Goal: Obtain resource: Obtain resource

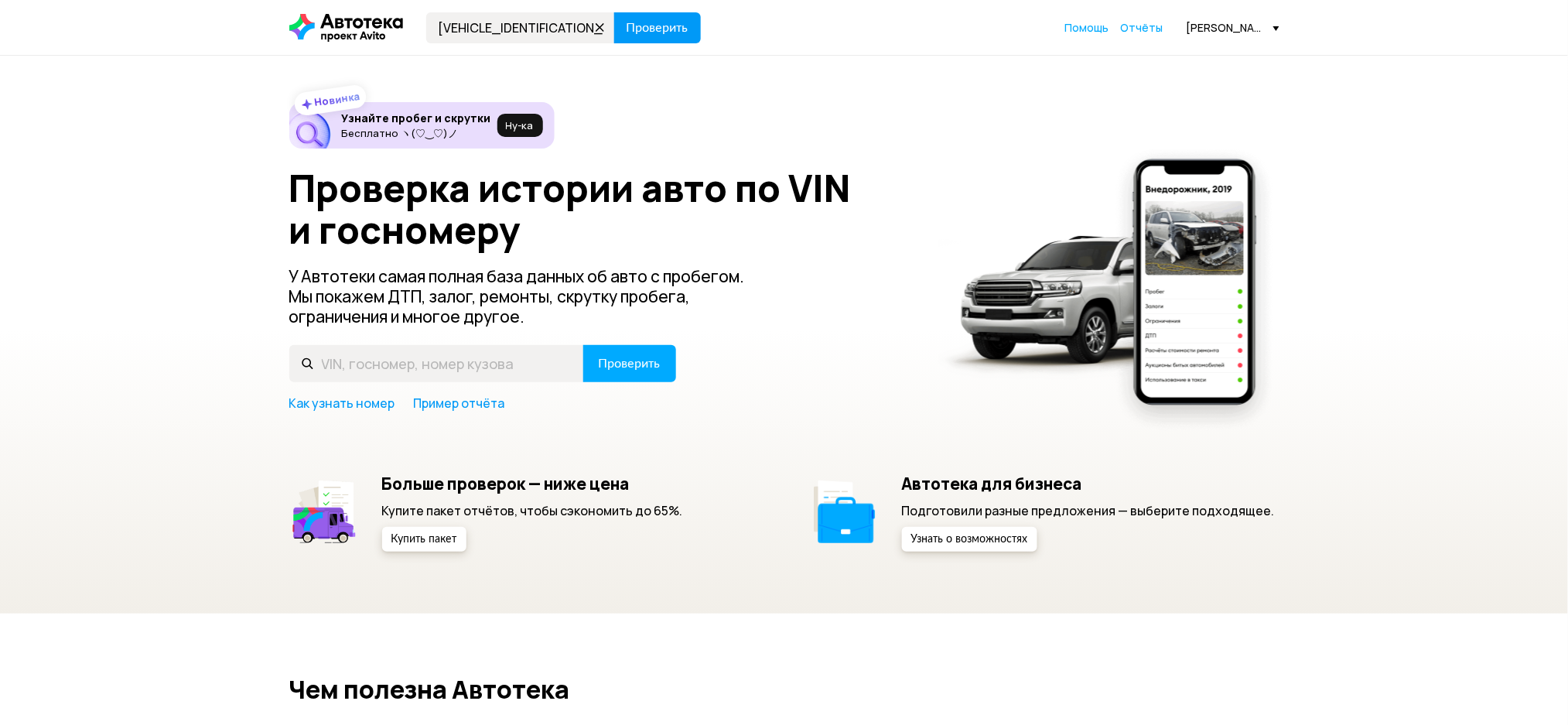
type input "[VEHICLE_IDENTIFICATION_NUMBER]"
click at [667, 30] on span "Проверить" at bounding box center [657, 28] width 62 height 13
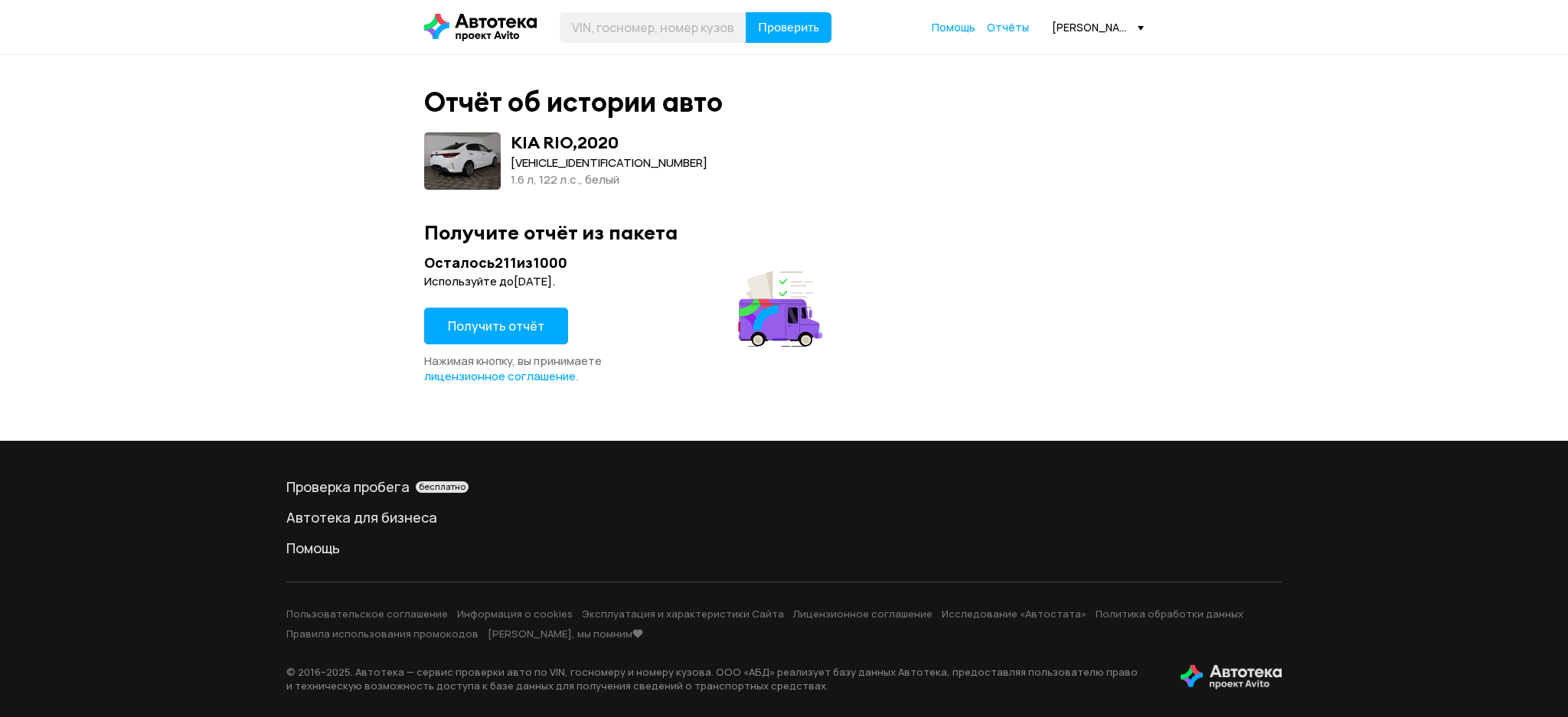
click at [525, 304] on div "Осталось 211 из 1000 Используйте до [DATE] . Получить отчёт Нажимая кнопку, вы …" at bounding box center [625, 318] width 403 height 131
click at [525, 339] on button "Получить отчёт" at bounding box center [497, 326] width 144 height 37
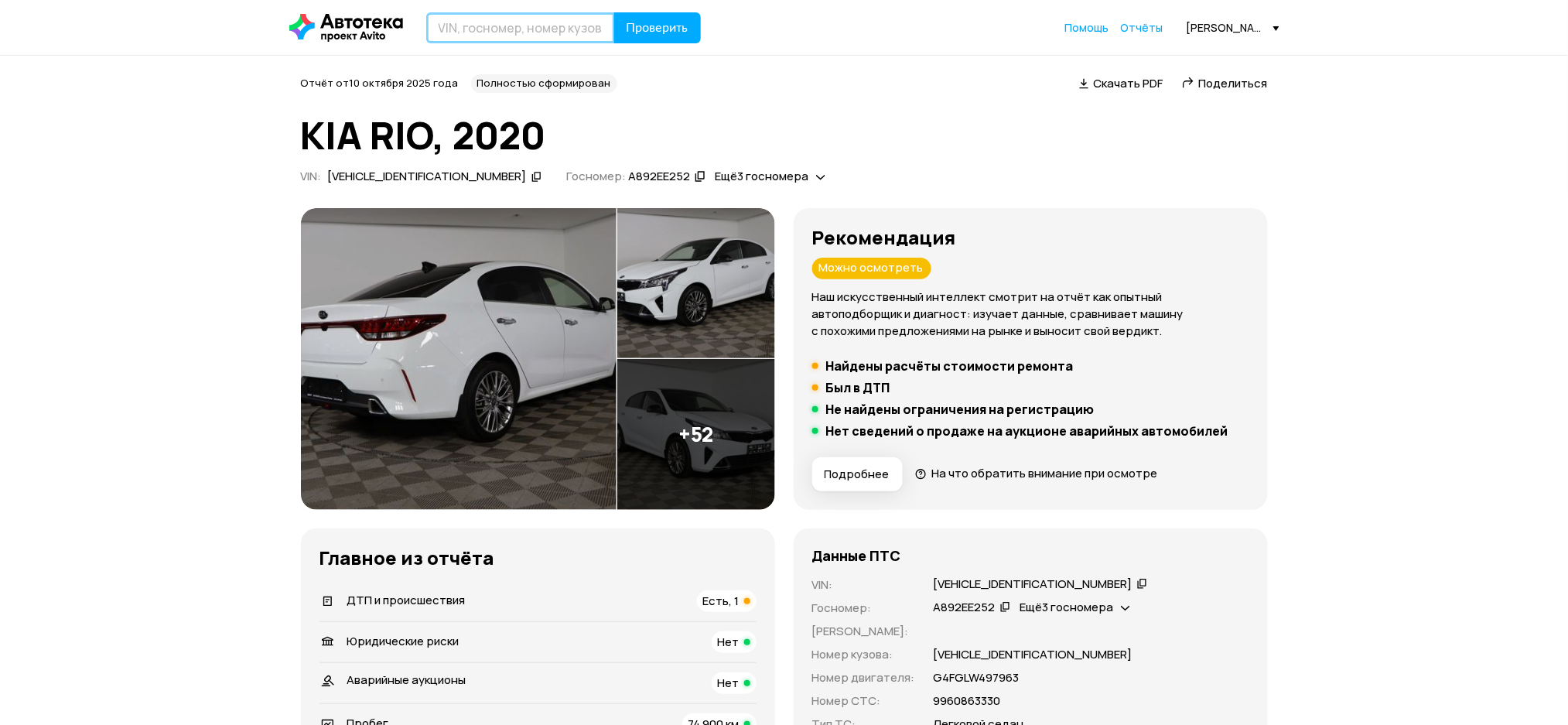
paste input "[US_VEHICLE_IDENTIFICATION_NUMBER]"
type input "[US_VEHICLE_IDENTIFICATION_NUMBER]"
click at [646, 40] on button "Проверить" at bounding box center [657, 28] width 87 height 31
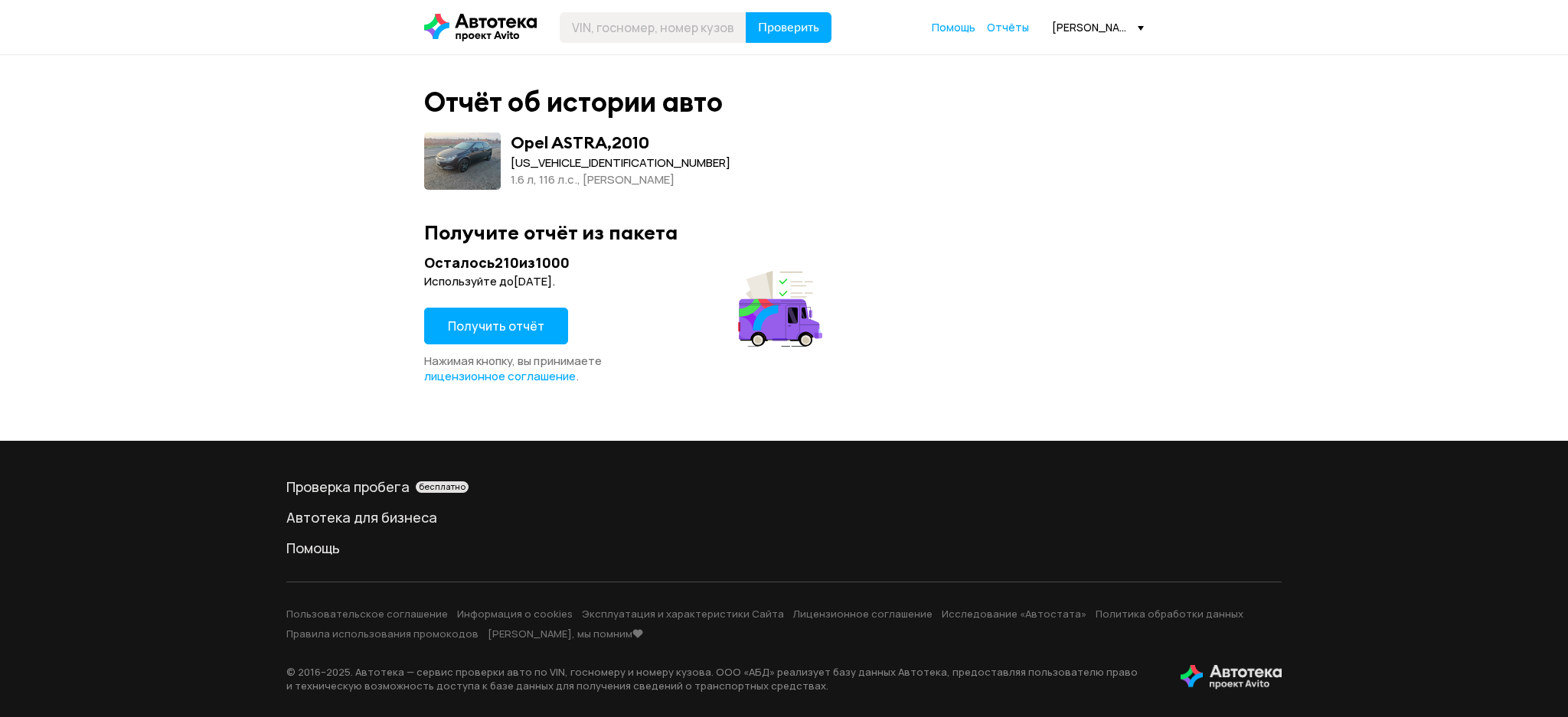
click at [498, 339] on button "Получить отчёт" at bounding box center [497, 326] width 144 height 37
